Goal: Information Seeking & Learning: Compare options

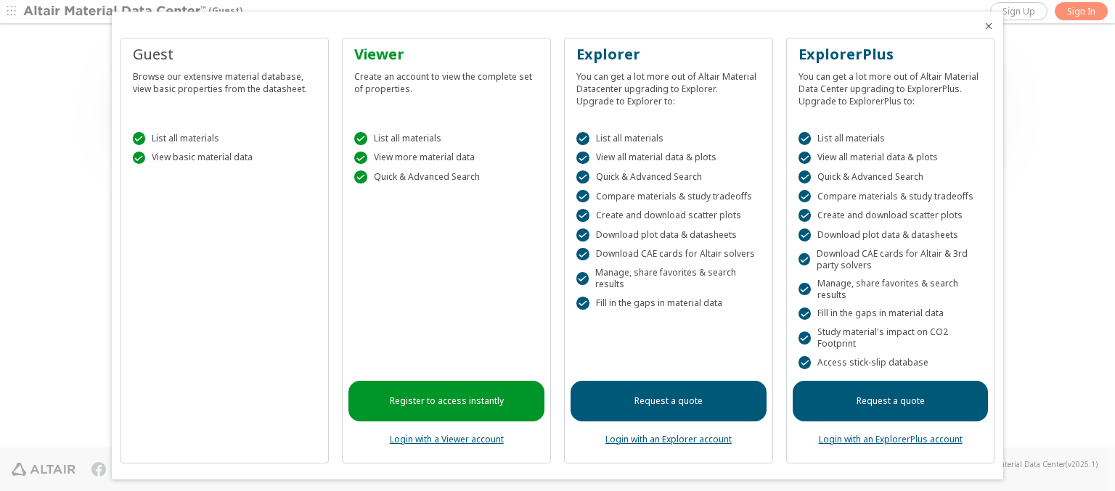
click at [983, 26] on icon "Close" at bounding box center [989, 26] width 12 height 12
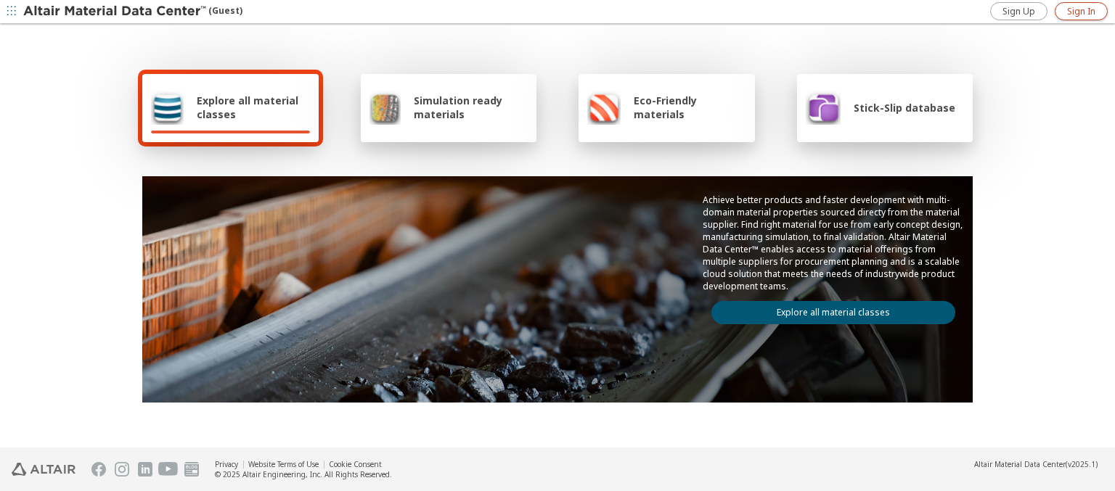
click at [1081, 11] on span "Sign In" at bounding box center [1081, 12] width 28 height 12
click at [115, 12] on img at bounding box center [115, 11] width 185 height 15
click at [248, 107] on span "Explore all material classes" at bounding box center [253, 108] width 113 height 28
click at [827, 309] on link "Explore all material classes" at bounding box center [833, 312] width 244 height 23
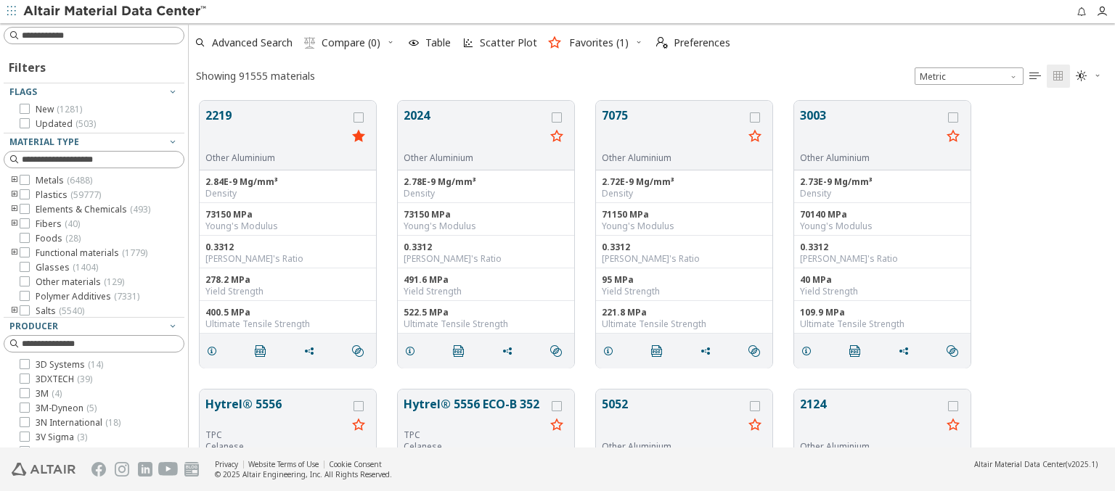
scroll to position [347, 915]
click at [360, 117] on icon "grid" at bounding box center [358, 118] width 10 height 10
click at [558, 117] on icon "grid" at bounding box center [557, 118] width 10 height 10
click at [351, 43] on span "Compare (2)" at bounding box center [351, 43] width 59 height 10
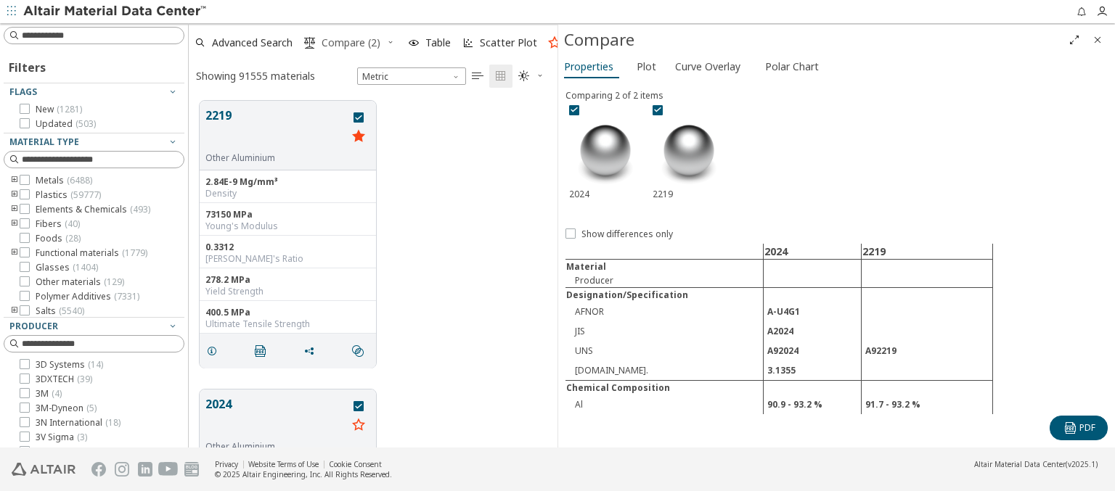
scroll to position [347, 357]
click at [707, 66] on span "Curve Overlay" at bounding box center [707, 66] width 65 height 23
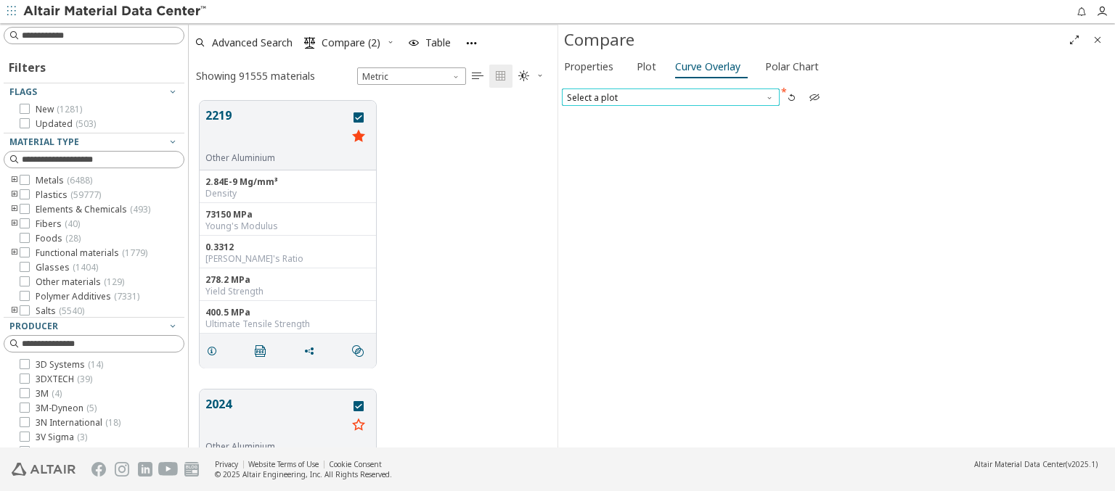
click at [670, 97] on span "Select a plot" at bounding box center [671, 97] width 218 height 17
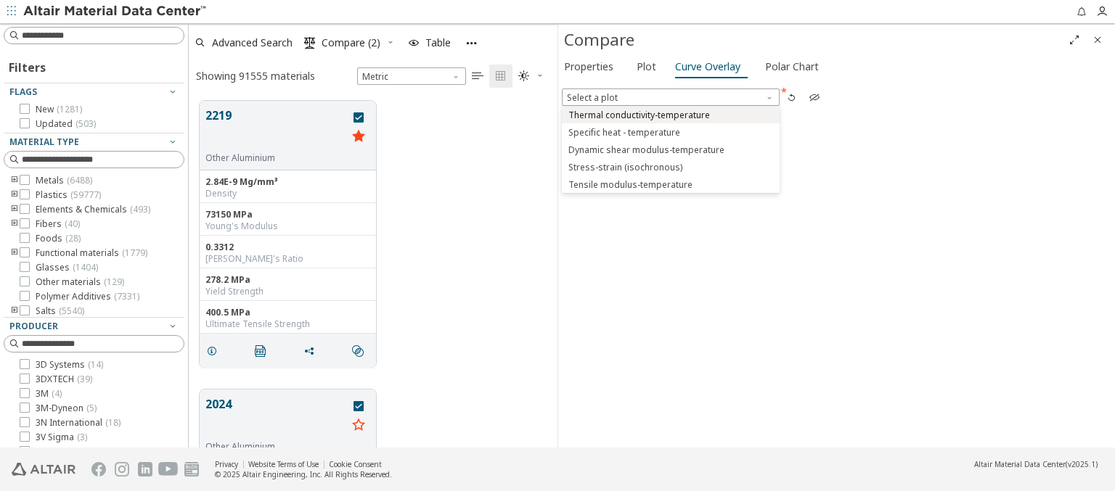
click at [670, 114] on span "Thermal conductivity-temperature" at bounding box center [639, 116] width 142 height 12
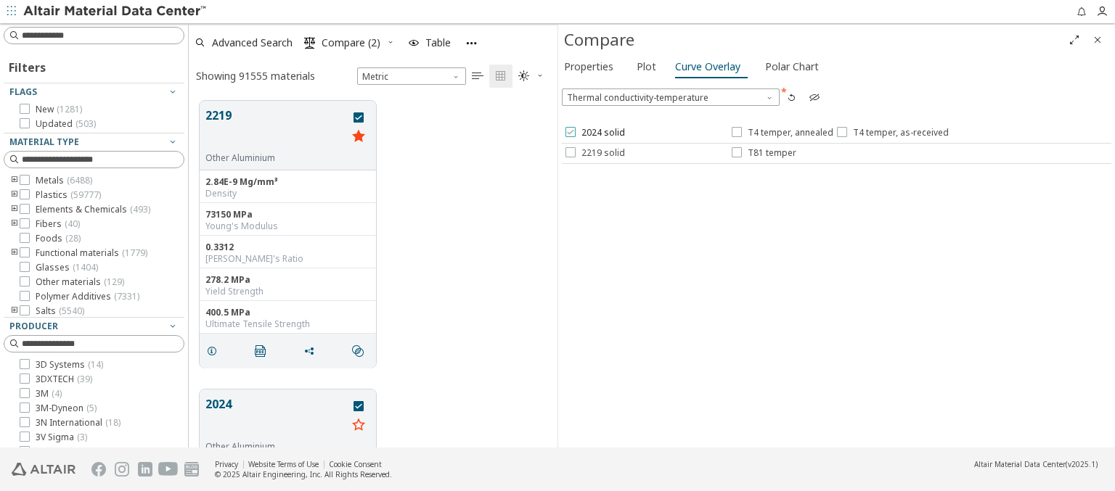
click at [594, 133] on span "2024 solid" at bounding box center [603, 133] width 44 height 12
click at [781, 133] on span "T4 temper, annealed" at bounding box center [791, 133] width 86 height 12
click at [889, 133] on span "T4 temper, as-received" at bounding box center [901, 133] width 96 height 12
click at [594, 152] on span "2219 solid" at bounding box center [603, 153] width 44 height 12
click at [763, 152] on span "T81 temper" at bounding box center [772, 153] width 49 height 12
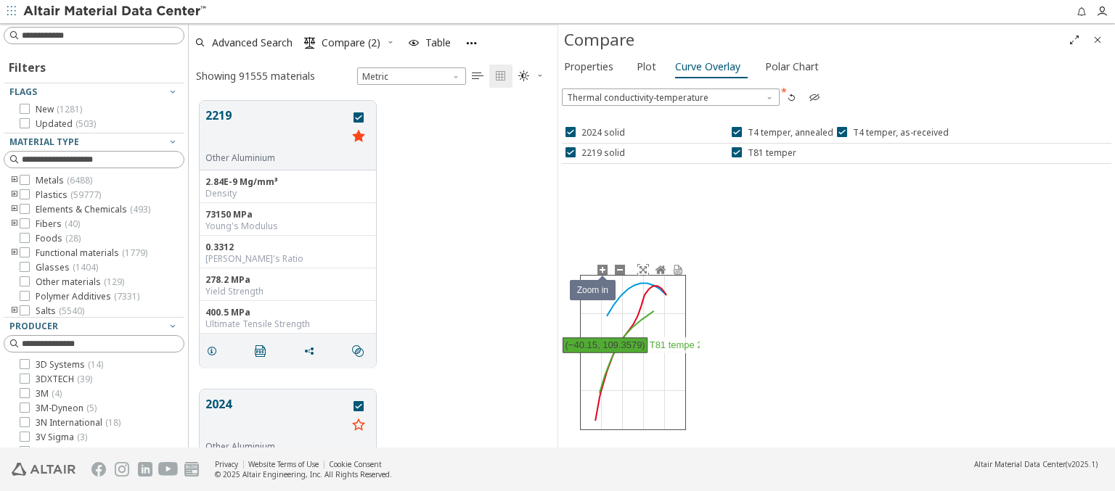
click at [602, 269] on icon at bounding box center [603, 270] width 12 height 12
